Goal: Ask a question

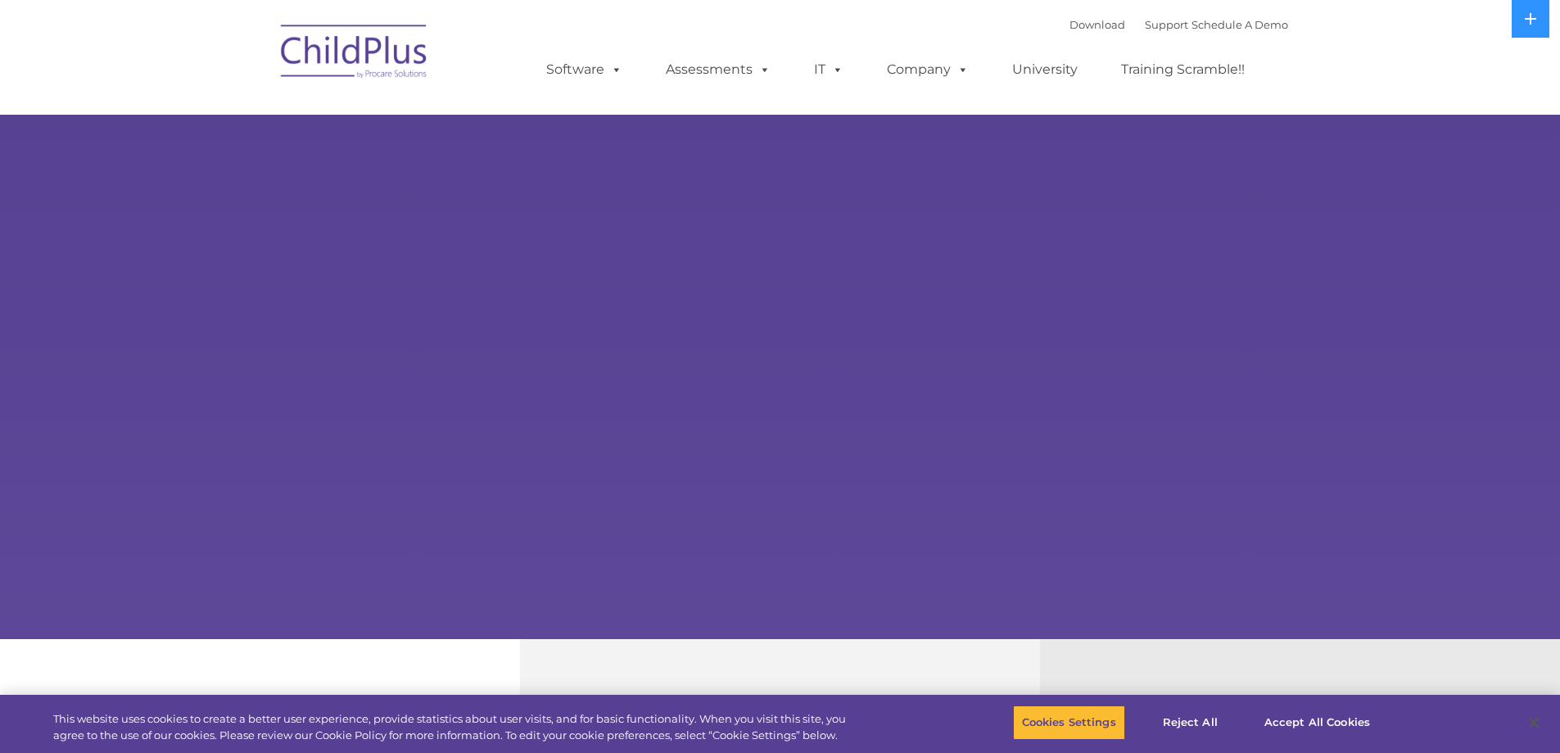
select select "MEDIUM"
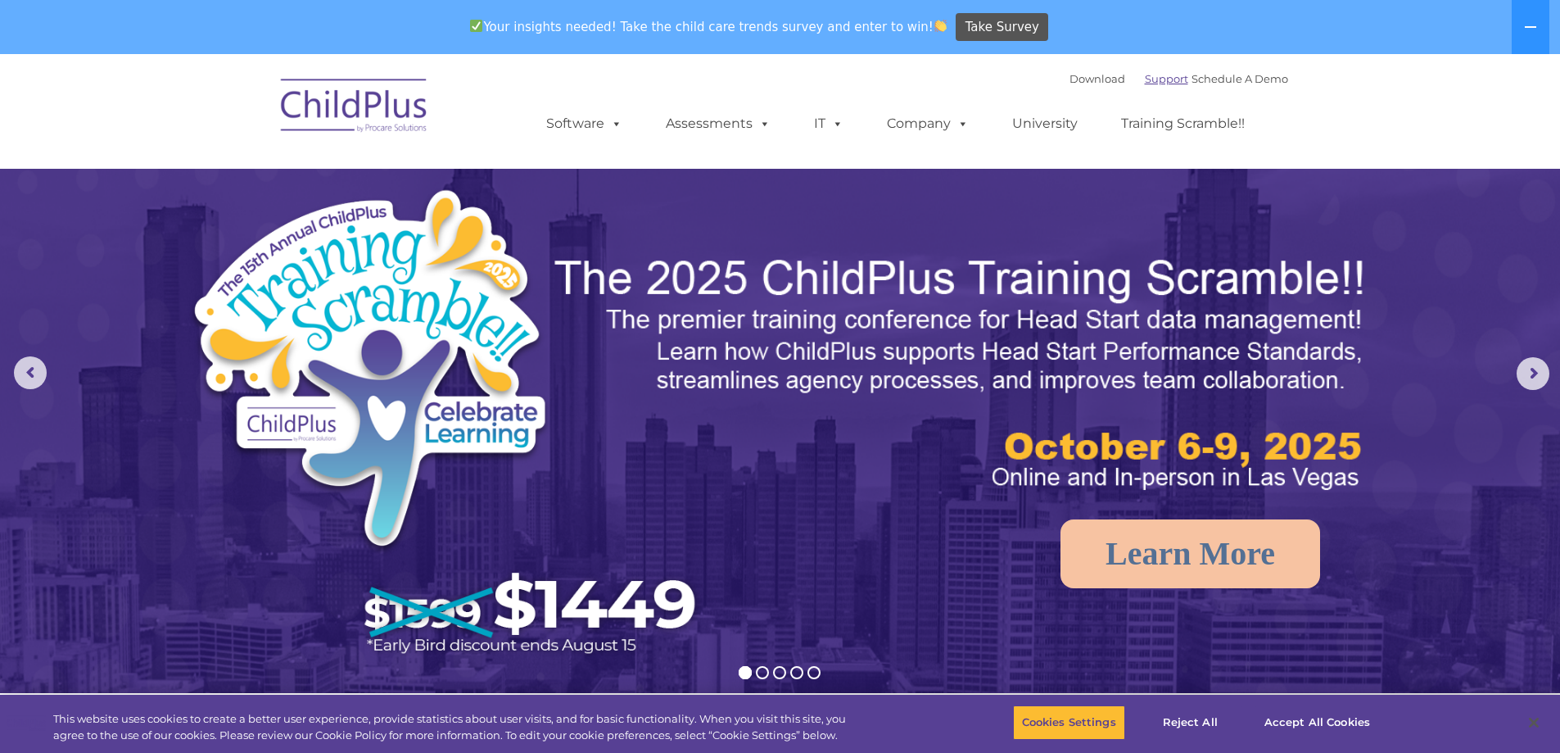
click at [1145, 81] on link "Support" at bounding box center [1166, 78] width 43 height 13
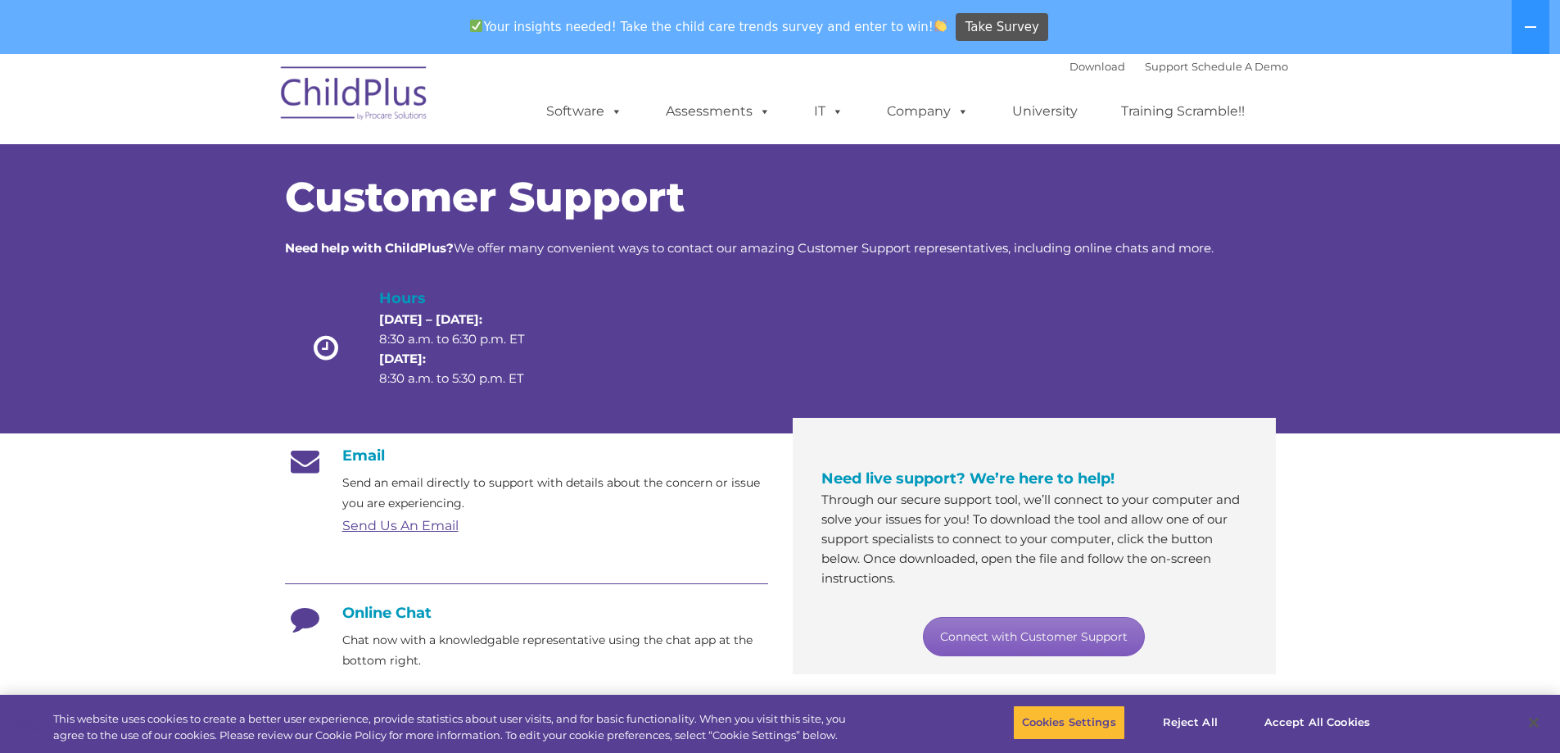
click at [1052, 639] on link "Connect with Customer Support" at bounding box center [1034, 636] width 222 height 39
